Goal: Task Accomplishment & Management: Use online tool/utility

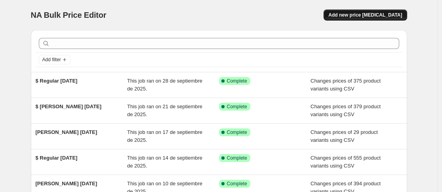
click at [358, 14] on span "Add new price [MEDICAL_DATA]" at bounding box center [365, 15] width 74 height 6
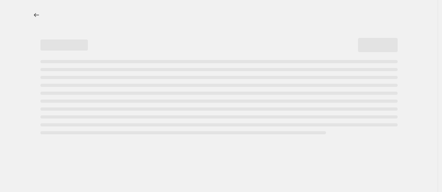
select select "percentage"
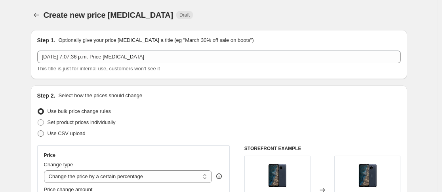
click at [46, 138] on label "Use CSV upload" at bounding box center [61, 133] width 48 height 11
click at [38, 131] on input "Use CSV upload" at bounding box center [38, 131] width 0 height 0
radio input "true"
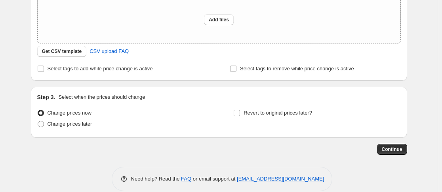
scroll to position [161, 0]
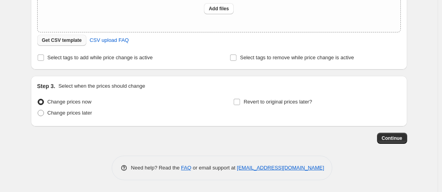
click at [68, 45] on button "Get CSV template" at bounding box center [61, 40] width 49 height 11
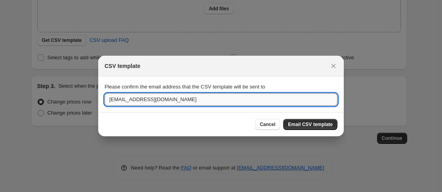
click at [170, 105] on input "[EMAIL_ADDRESS][DOMAIN_NAME]" at bounding box center [220, 99] width 233 height 13
type input "[EMAIL_ADDRESS][DOMAIN_NAME]"
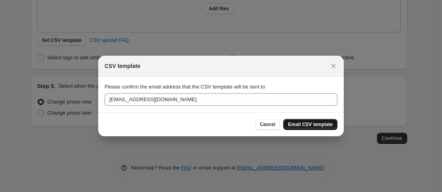
click at [295, 128] on span "Email CSV template" at bounding box center [310, 124] width 45 height 6
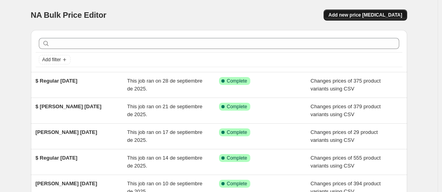
click at [372, 18] on button "Add new price [MEDICAL_DATA]" at bounding box center [364, 14] width 83 height 11
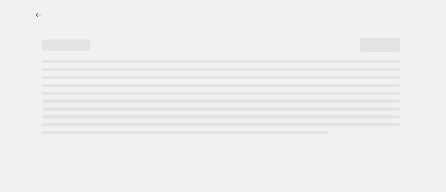
select select "percentage"
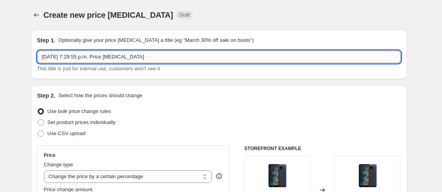
click at [154, 61] on input "30 sep 2025, 7:29:55 p.m. Price change job" at bounding box center [218, 57] width 363 height 13
click at [66, 57] on input "$ Regular 1OCT" at bounding box center [218, 57] width 363 height 13
type input "$ Regular 01OCT"
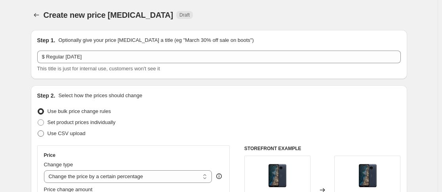
click at [40, 135] on span at bounding box center [41, 134] width 6 height 6
click at [38, 131] on input "Use CSV upload" at bounding box center [38, 131] width 0 height 0
radio input "true"
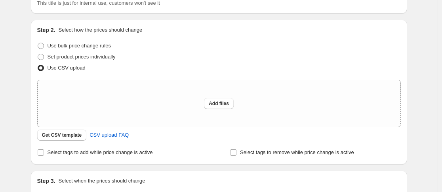
scroll to position [66, 0]
click at [219, 100] on button "Add files" at bounding box center [219, 103] width 30 height 11
type input "C:\fakepath\$ Regular 1OCT - Hoja 1.csv"
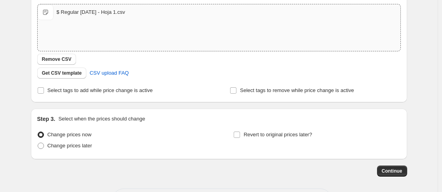
scroll to position [175, 0]
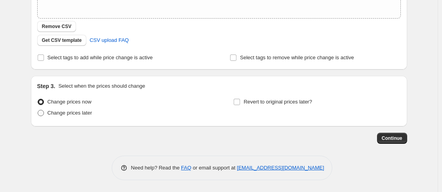
click at [43, 113] on span at bounding box center [41, 113] width 6 height 6
click at [38, 110] on input "Change prices later" at bounding box center [38, 110] width 0 height 0
radio input "true"
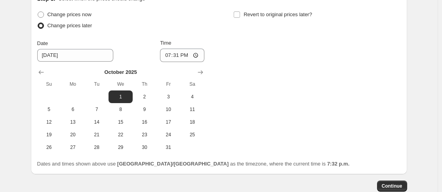
scroll to position [268, 0]
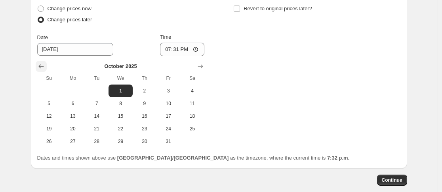
click at [42, 69] on icon "Show previous month, September 2025" at bounding box center [41, 67] width 8 height 8
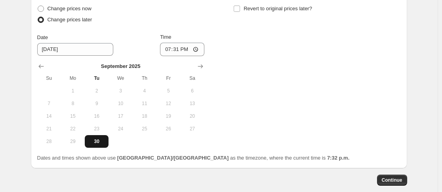
click at [101, 142] on span "30" at bounding box center [96, 141] width 17 height 6
type input "9/30/2025"
click at [177, 51] on input "19:31" at bounding box center [182, 49] width 44 height 13
click at [195, 51] on input "19:31" at bounding box center [182, 49] width 44 height 13
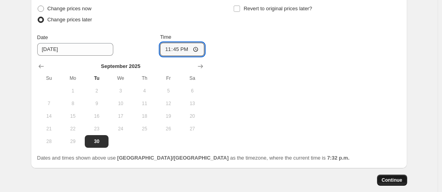
type input "23:45"
click at [389, 175] on button "Continue" at bounding box center [392, 180] width 30 height 11
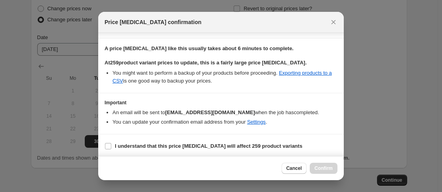
scroll to position [67, 0]
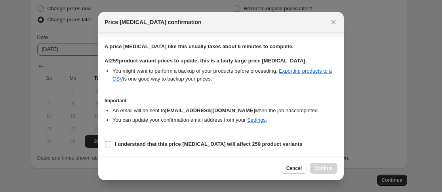
click at [108, 146] on input "I understand that this price change job will affect 259 product variants" at bounding box center [108, 144] width 6 height 6
checkbox input "true"
click at [326, 172] on button "Confirm" at bounding box center [323, 168] width 28 height 11
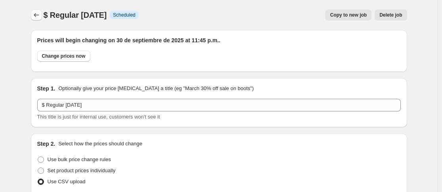
click at [38, 13] on icon "Price change jobs" at bounding box center [36, 15] width 8 height 8
